Goal: Task Accomplishment & Management: Complete application form

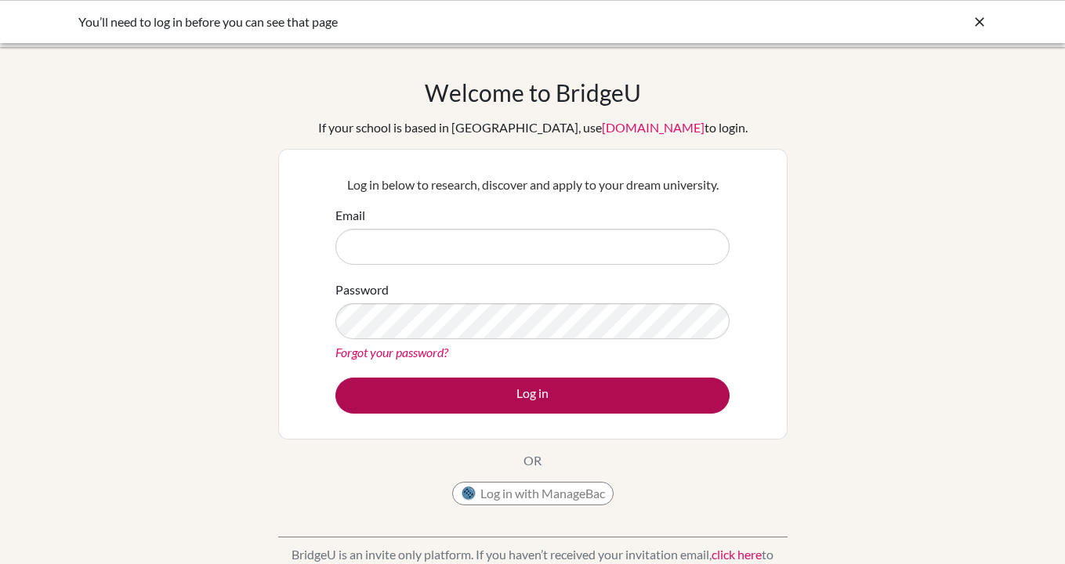
type input "paul.carpy@cds.ed.cr"
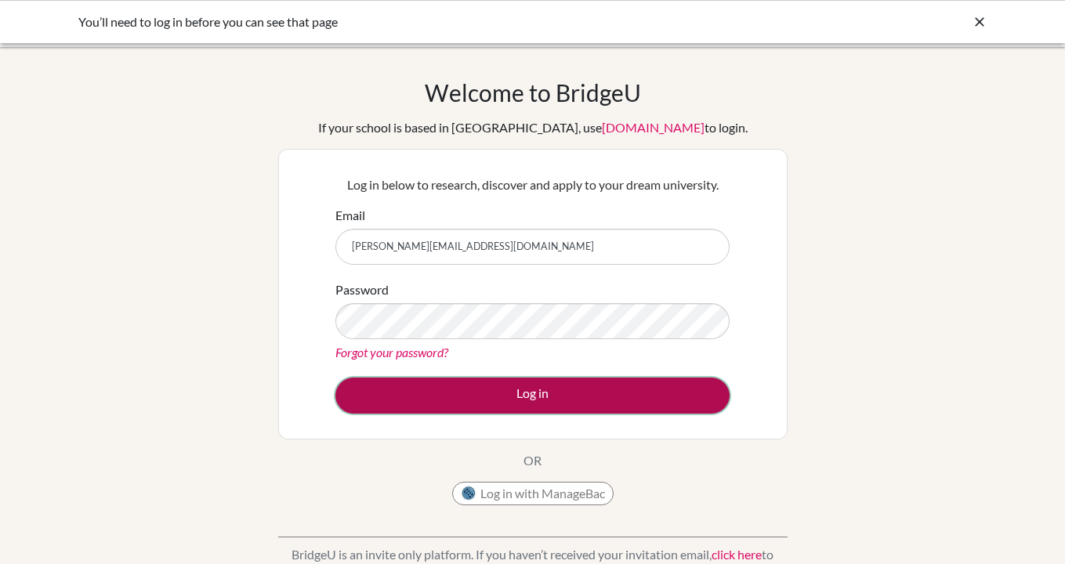
click at [536, 390] on button "Log in" at bounding box center [533, 396] width 394 height 36
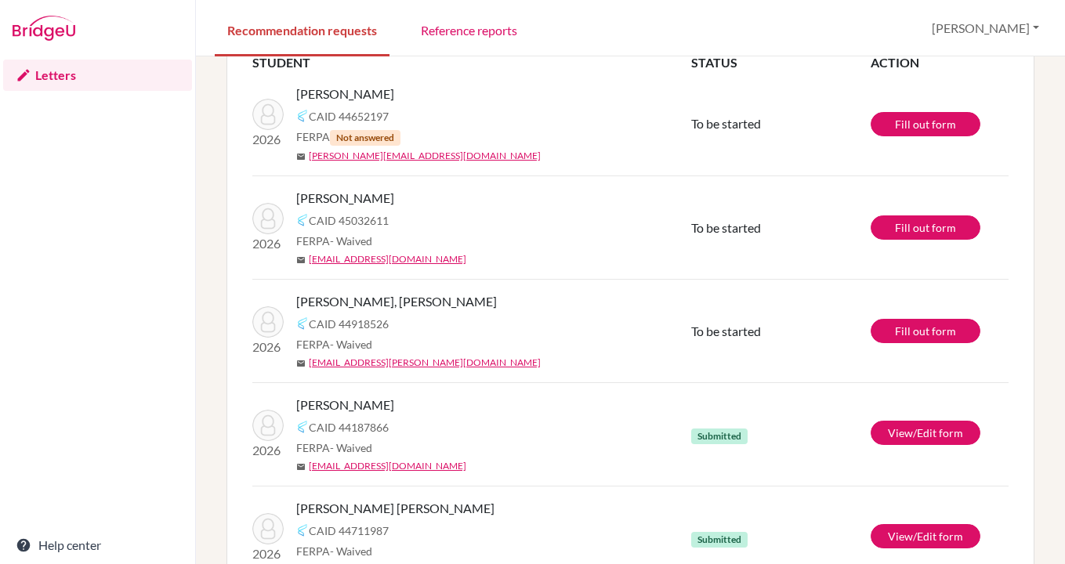
scroll to position [94, 0]
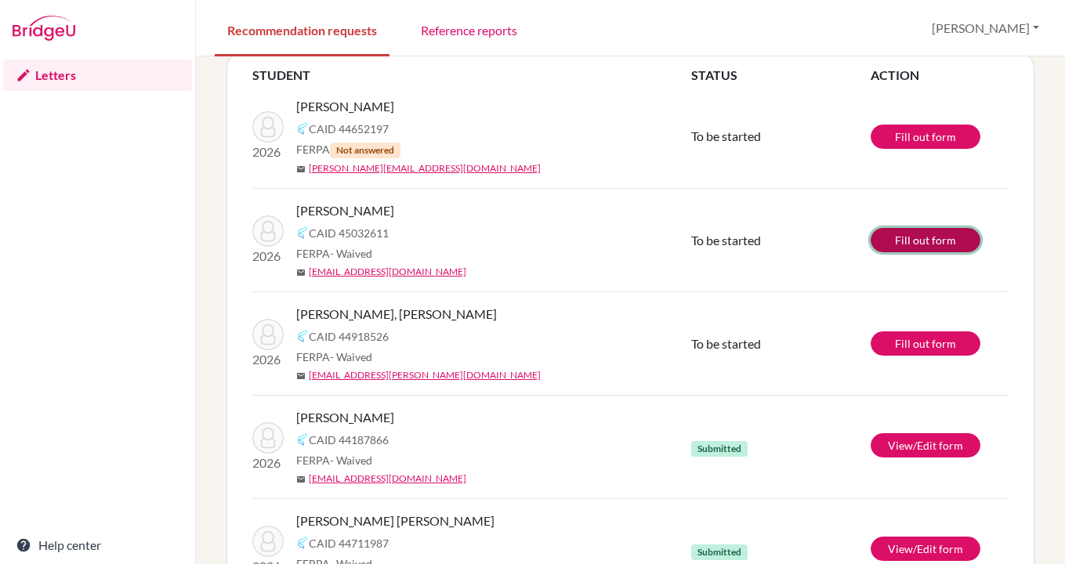
click at [942, 235] on link "Fill out form" at bounding box center [926, 240] width 110 height 24
